Goal: Navigation & Orientation: Understand site structure

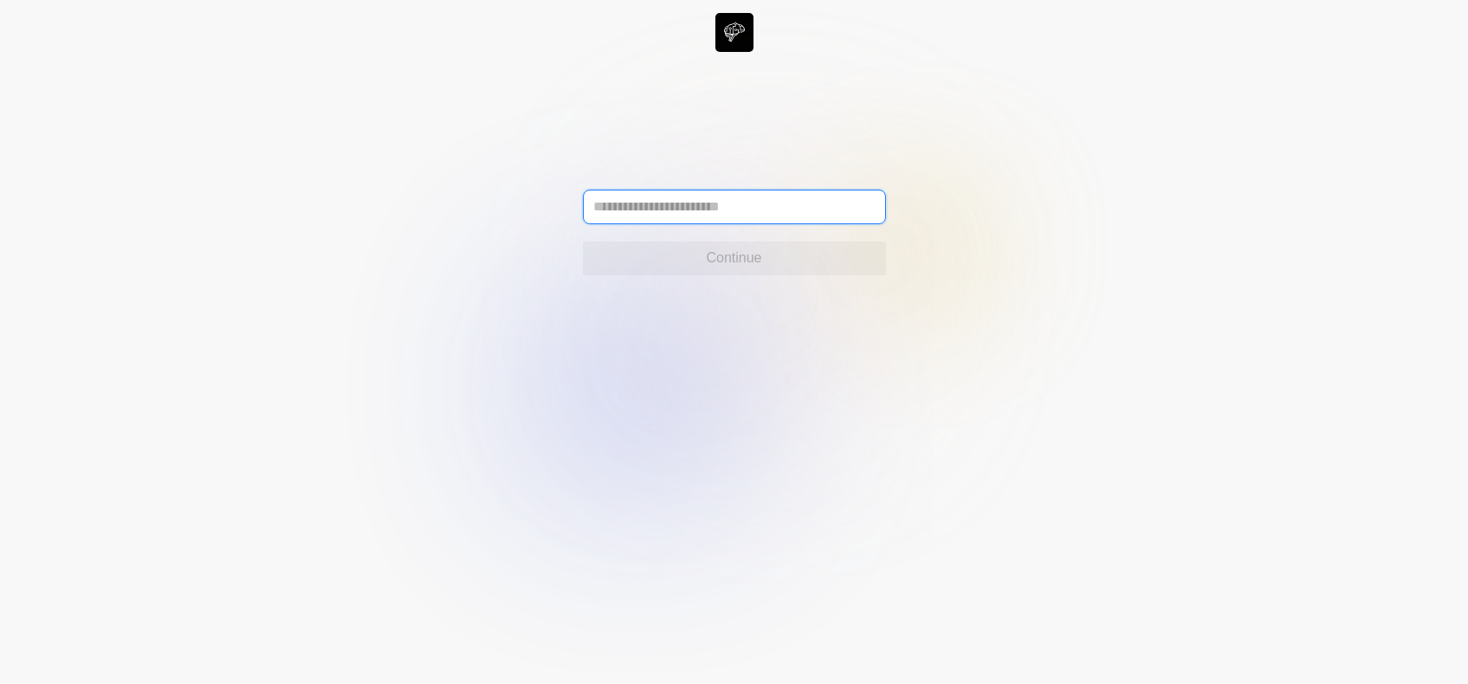
click at [635, 216] on input "text" at bounding box center [734, 207] width 303 height 35
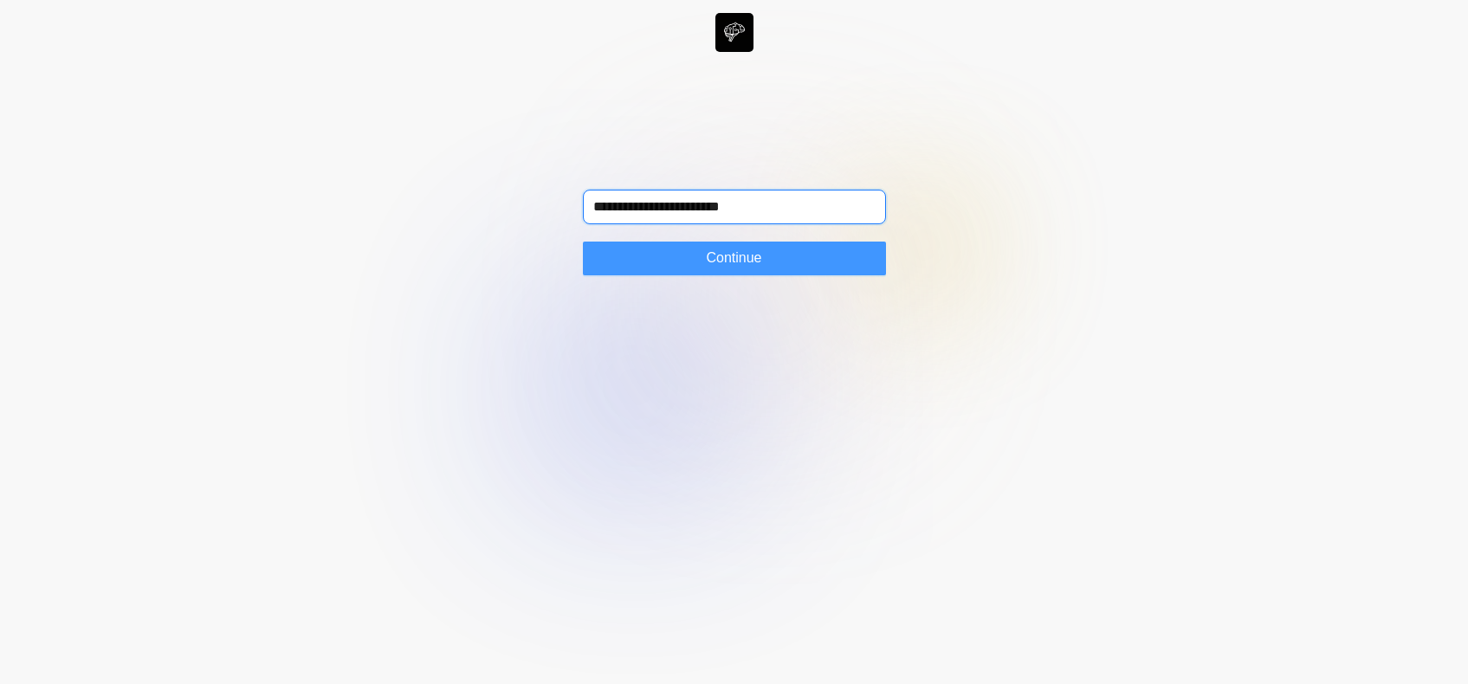
type input "**********"
click at [741, 261] on span "Continue" at bounding box center [733, 258] width 55 height 21
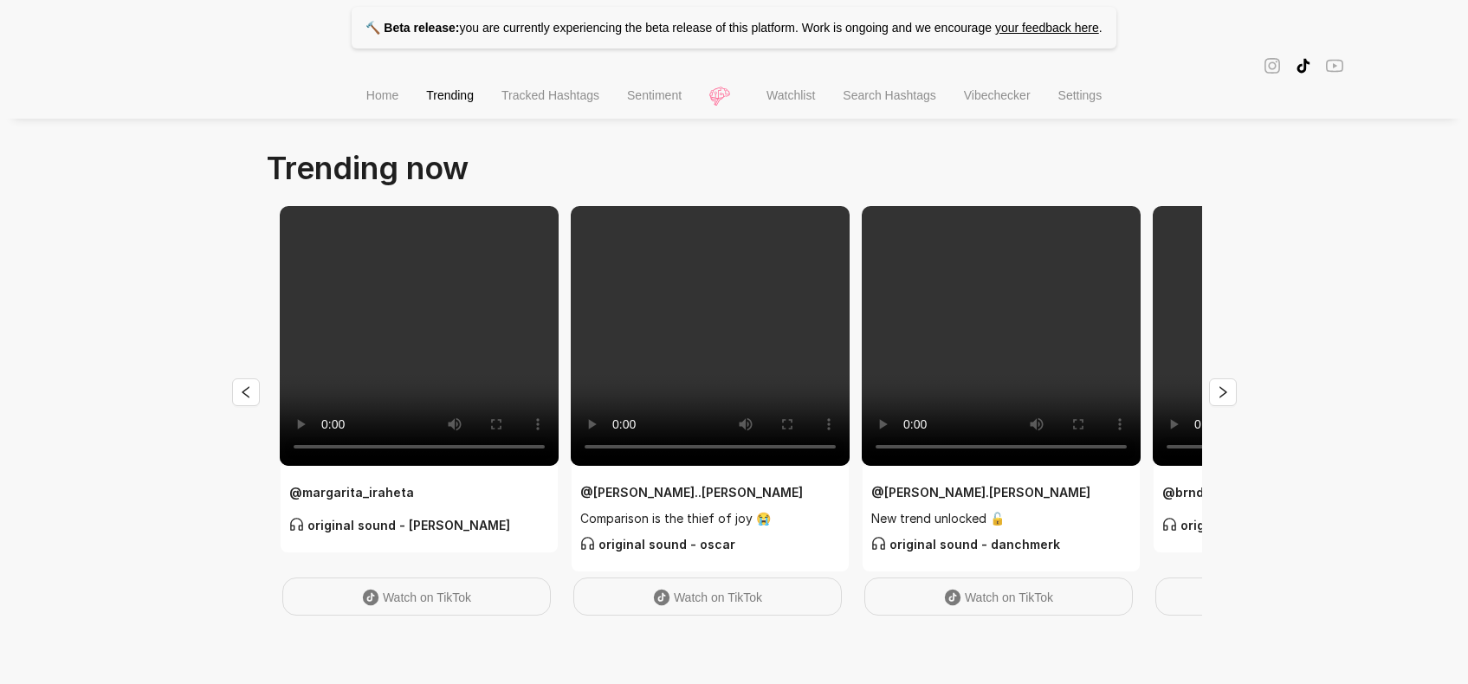
click at [572, 95] on span "Tracked Hashtags" at bounding box center [550, 95] width 98 height 14
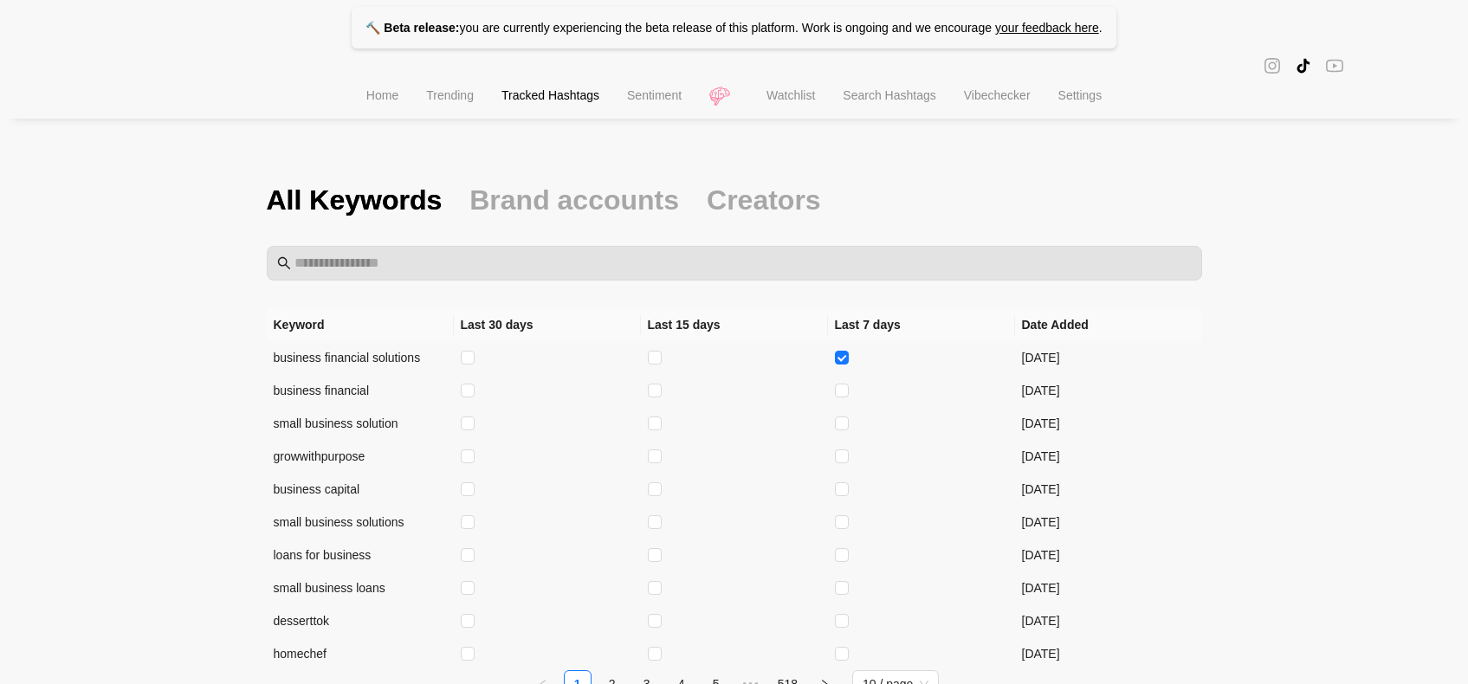
click at [792, 104] on li "Watchlist" at bounding box center [791, 97] width 76 height 44
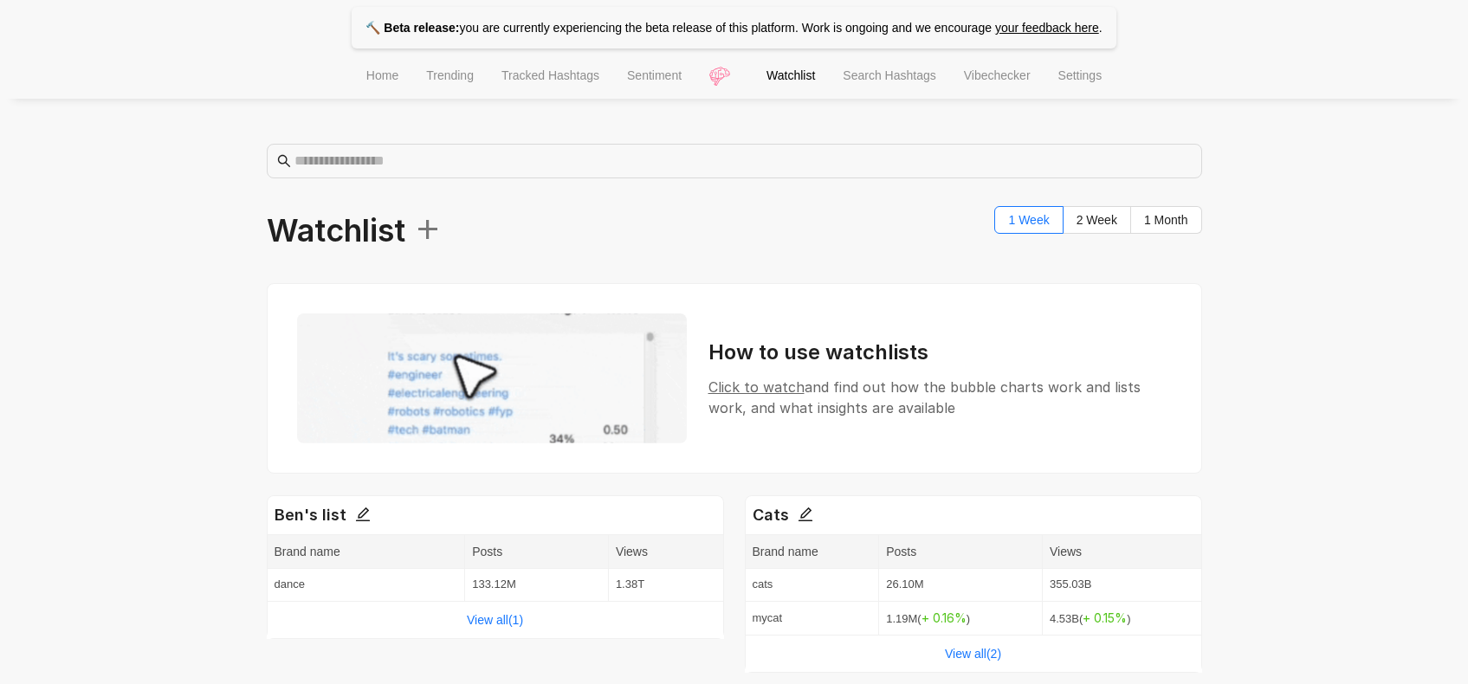
click at [381, 75] on span "Home" at bounding box center [382, 75] width 32 height 14
